Goal: Task Accomplishment & Management: Manage account settings

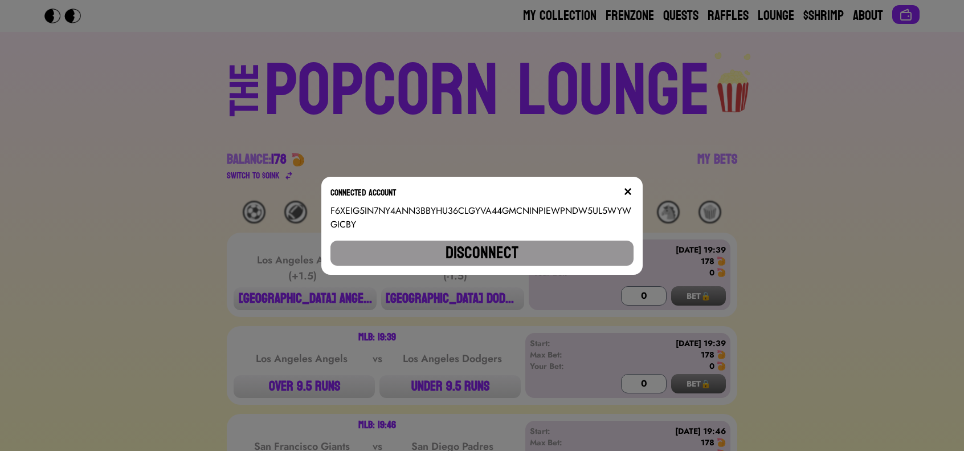
click at [627, 189] on div "Connected account" at bounding box center [481, 195] width 303 height 18
click at [632, 189] on img at bounding box center [627, 191] width 9 height 9
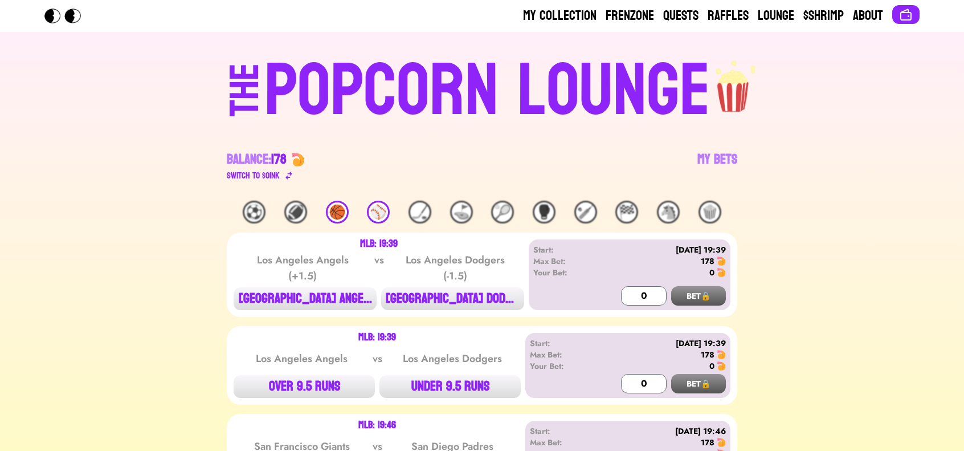
click at [338, 205] on div "🏀" at bounding box center [337, 212] width 23 height 23
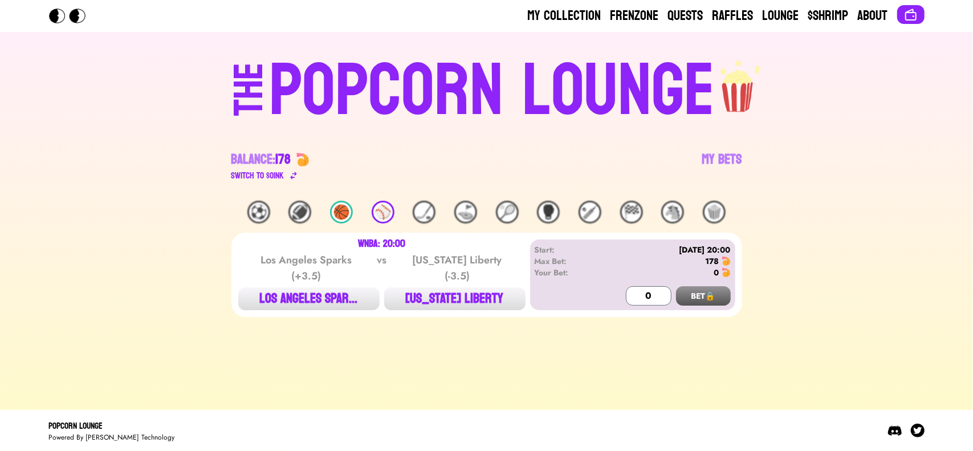
click at [387, 211] on div "⚾️" at bounding box center [382, 212] width 23 height 23
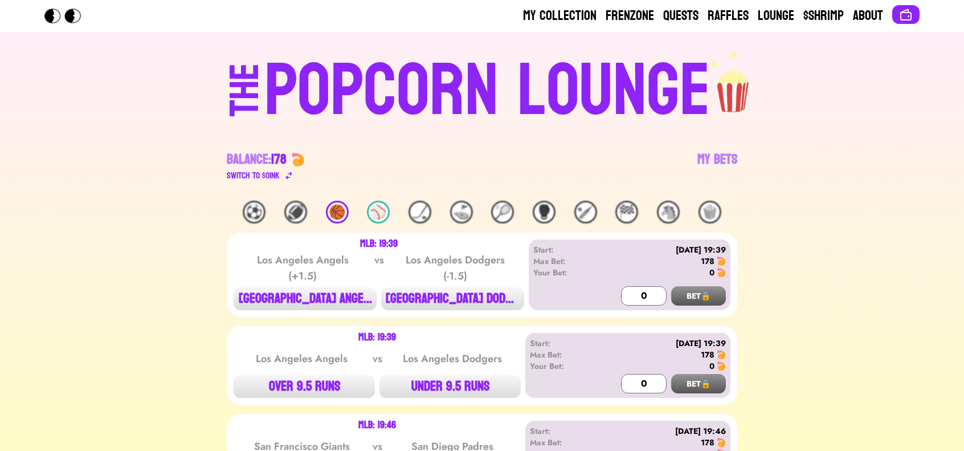
click at [332, 206] on div "🏀" at bounding box center [337, 212] width 23 height 23
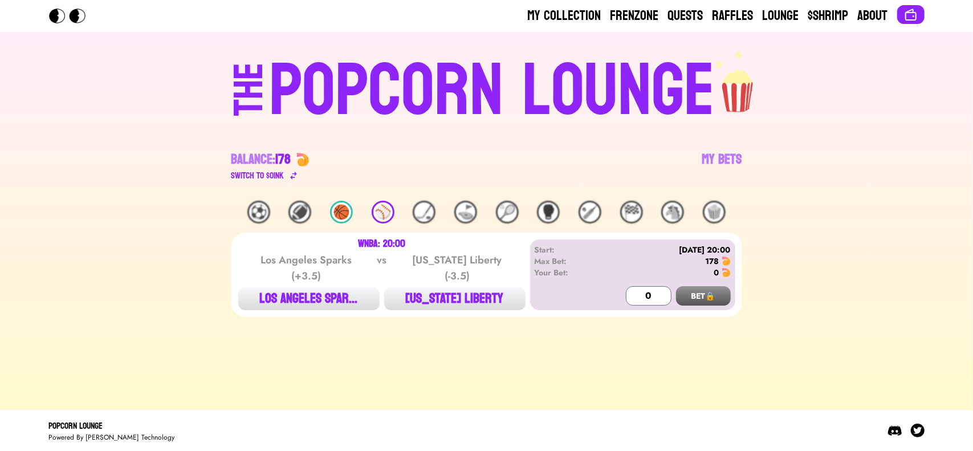
click at [381, 216] on div "⚾️" at bounding box center [382, 212] width 23 height 23
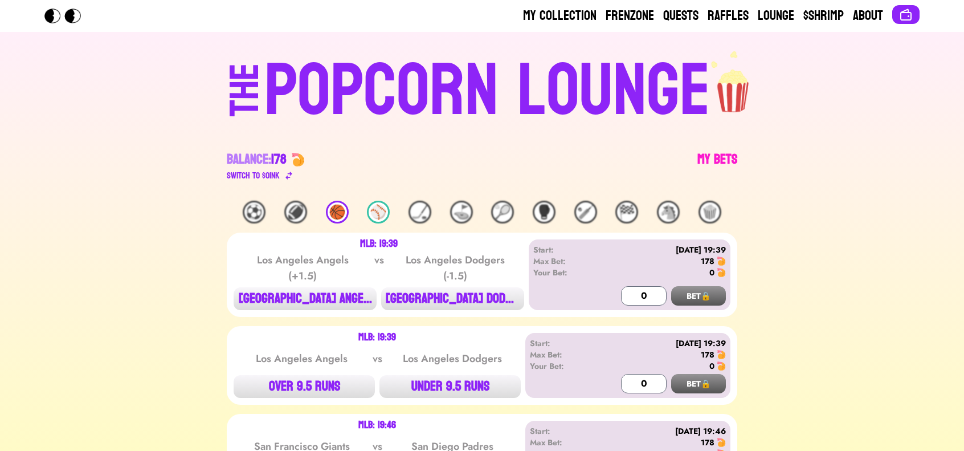
click at [705, 159] on link "My Bets" at bounding box center [717, 166] width 40 height 32
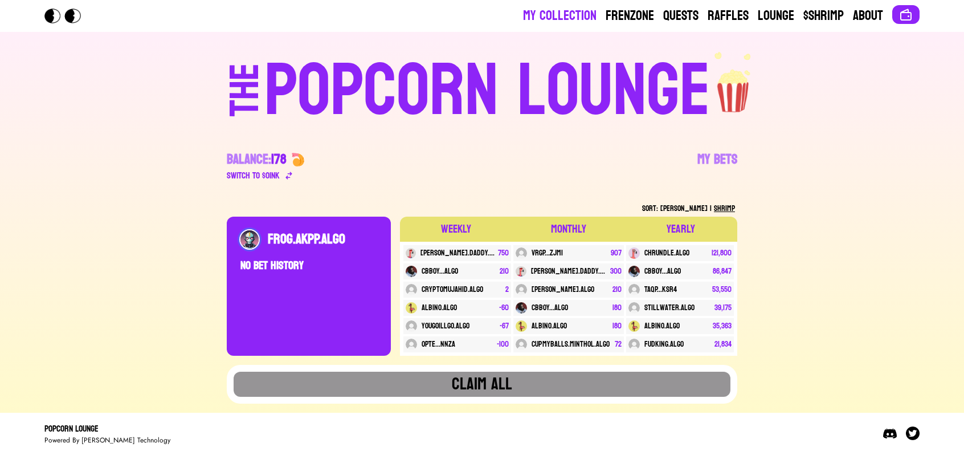
click at [567, 21] on link "My Collection" at bounding box center [559, 16] width 73 height 18
